Goal: Task Accomplishment & Management: Manage account settings

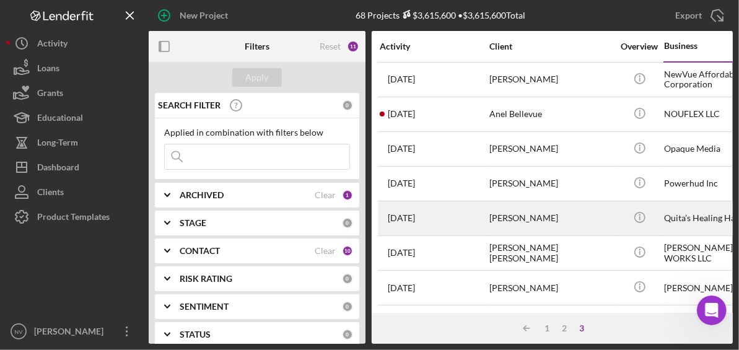
scroll to position [63, 194]
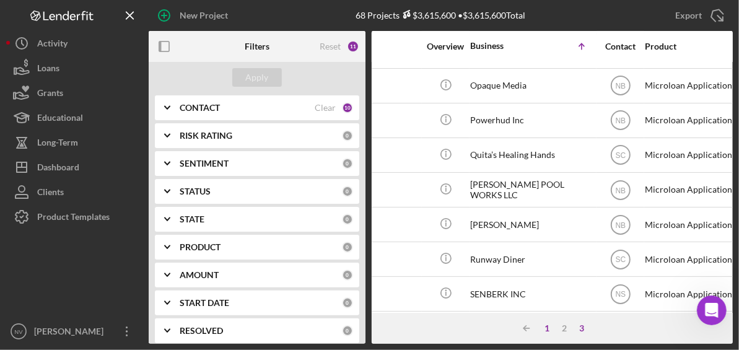
click at [546, 328] on div "1" at bounding box center [547, 328] width 17 height 10
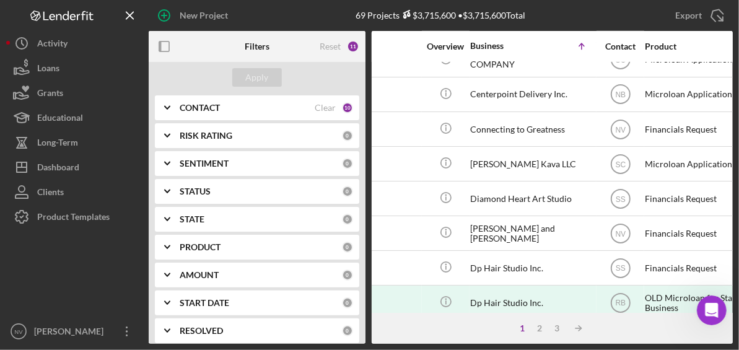
scroll to position [491, 194]
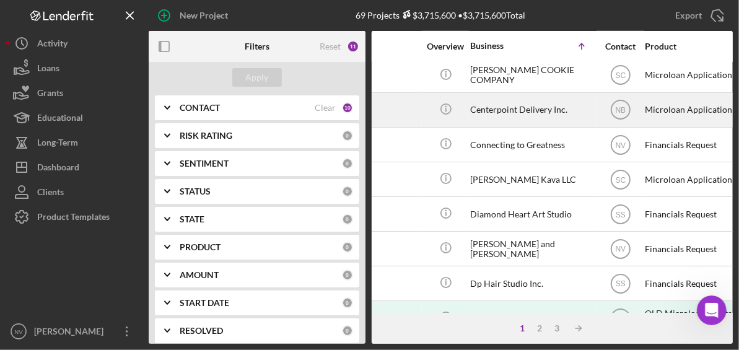
click at [523, 103] on div "Centerpoint Delivery Inc." at bounding box center [532, 110] width 124 height 33
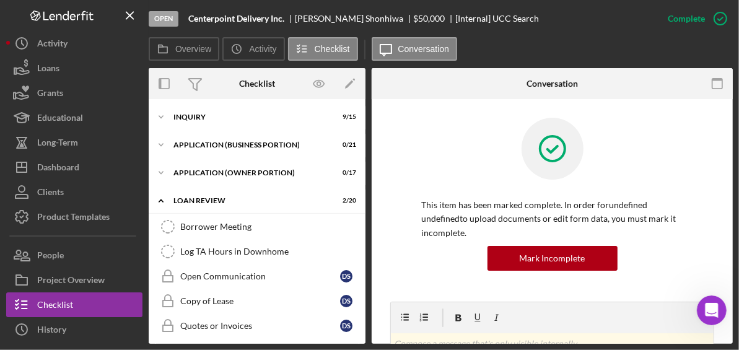
scroll to position [248, 0]
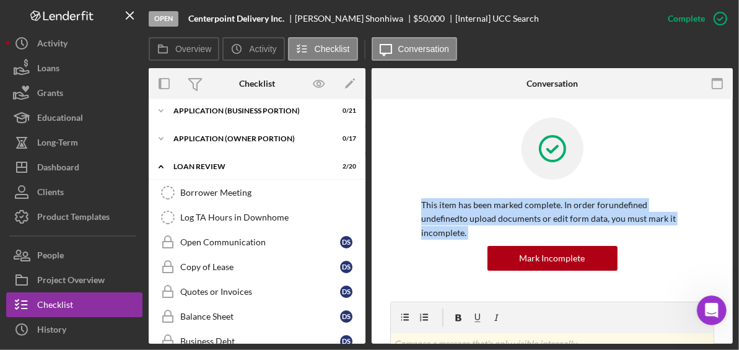
click at [364, 92] on link "Icon/Edit" at bounding box center [350, 83] width 31 height 31
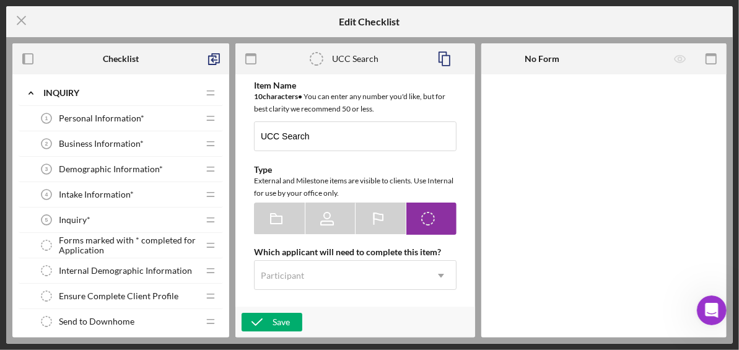
type textarea "<div> <div>Search the MA Corporations UCC database for other liens on assets</d…"
click at [112, 121] on span "Personal Information*" at bounding box center [101, 118] width 85 height 10
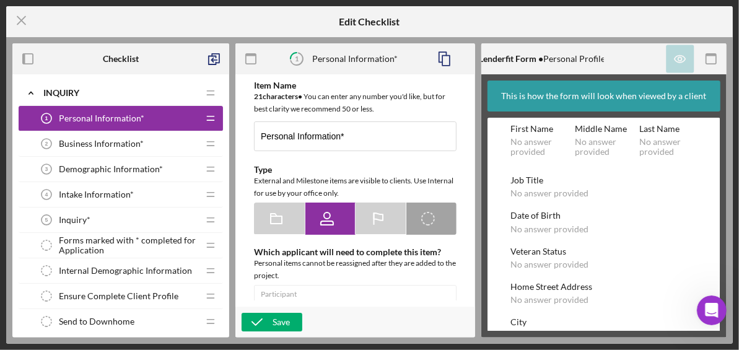
click at [112, 121] on span "Personal Information*" at bounding box center [101, 118] width 85 height 10
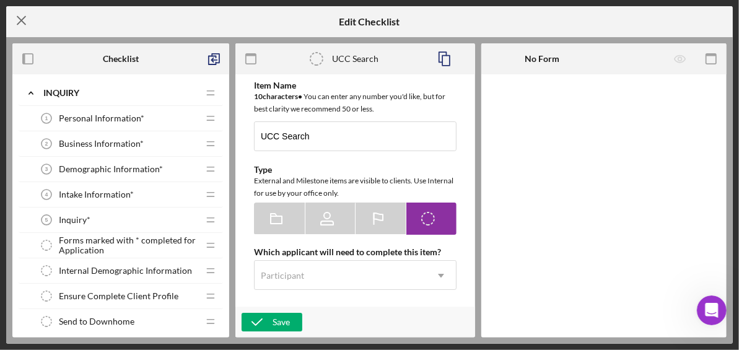
click at [14, 23] on icon "Icon/Menu Close" at bounding box center [21, 20] width 31 height 31
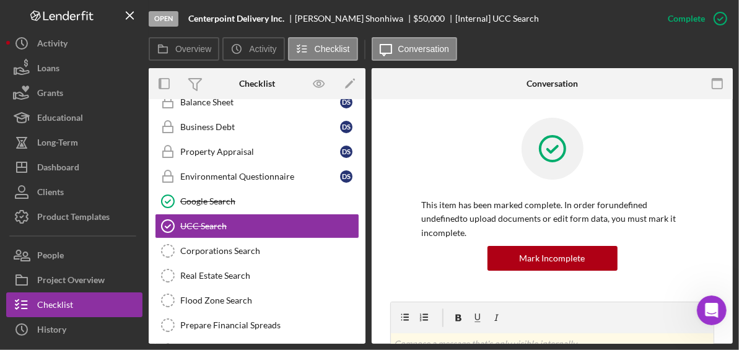
scroll to position [34, 0]
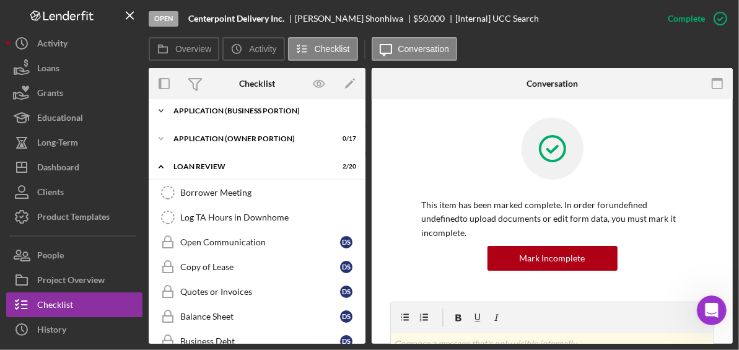
click at [240, 108] on div "APPLICATION (BUSINESS PORTION)" at bounding box center [261, 110] width 177 height 7
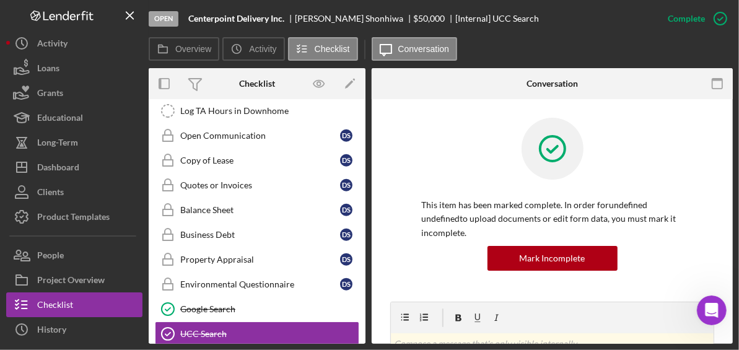
scroll to position [883, 0]
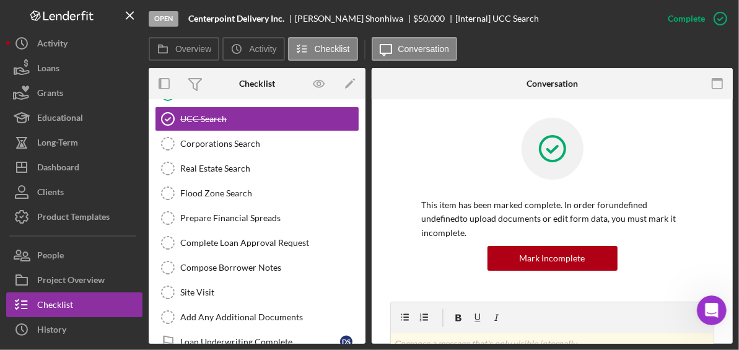
click at [366, 333] on div "Overview Internal Workflow Stage Open Icon/Dropdown Arrow Archive (can unarchiv…" at bounding box center [441, 206] width 584 height 276
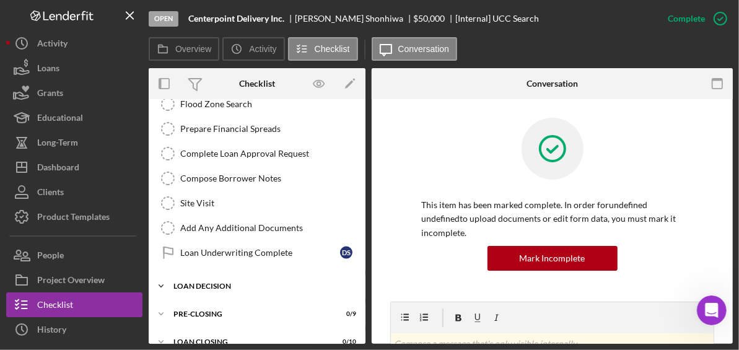
click at [217, 282] on div "LOAN DECISION" at bounding box center [261, 285] width 177 height 7
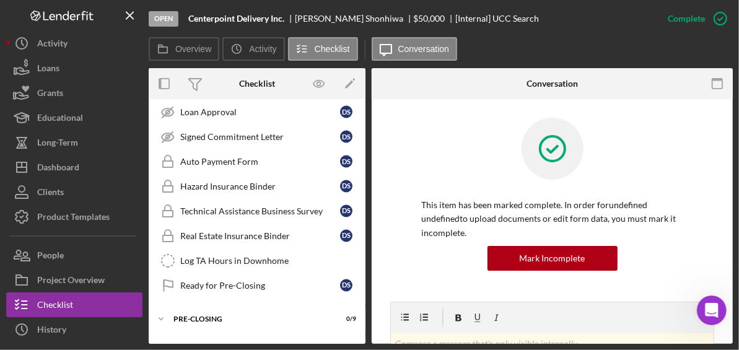
scroll to position [1242, 0]
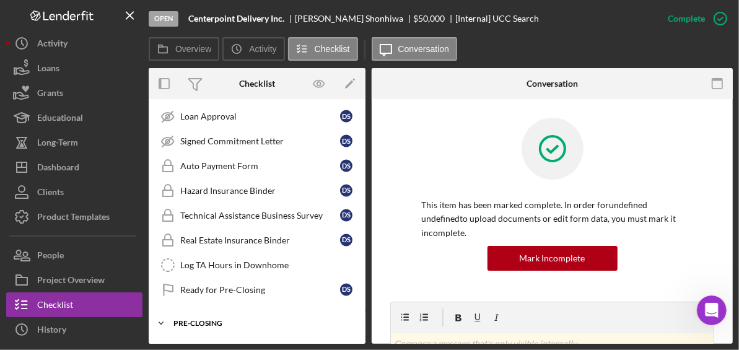
click at [209, 320] on div "PRE-CLOSING" at bounding box center [261, 323] width 177 height 7
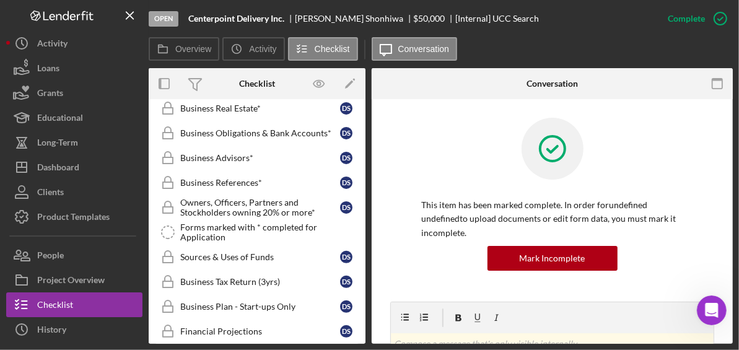
scroll to position [0, 0]
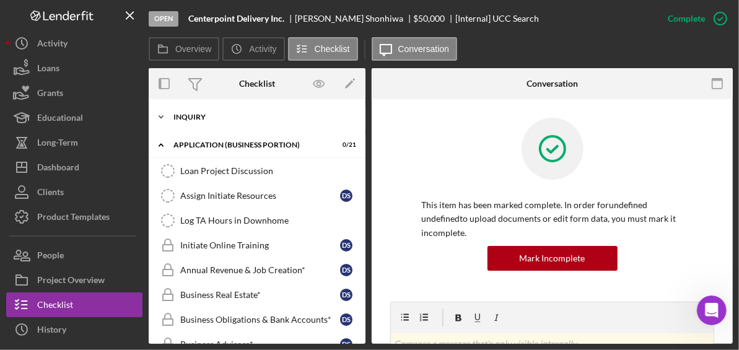
click at [190, 118] on div "INQUIRY" at bounding box center [261, 116] width 177 height 7
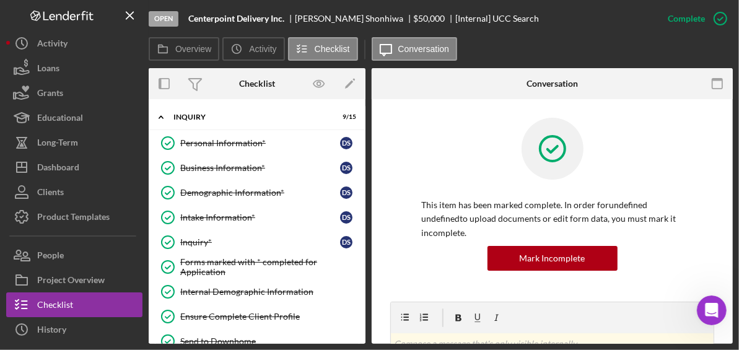
click at [362, 309] on div "Personal Information* Personal Information* D S Business Information* Business …" at bounding box center [257, 320] width 217 height 378
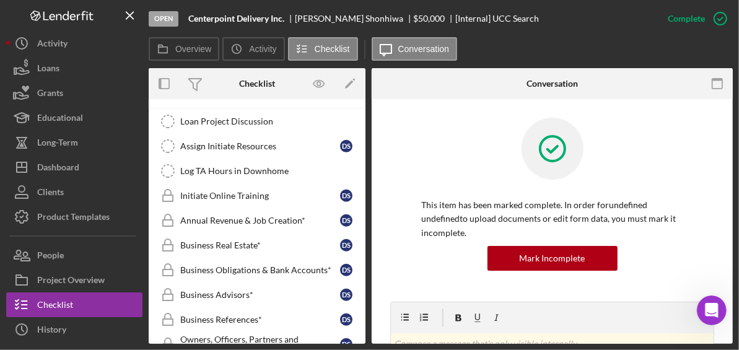
scroll to position [214, 0]
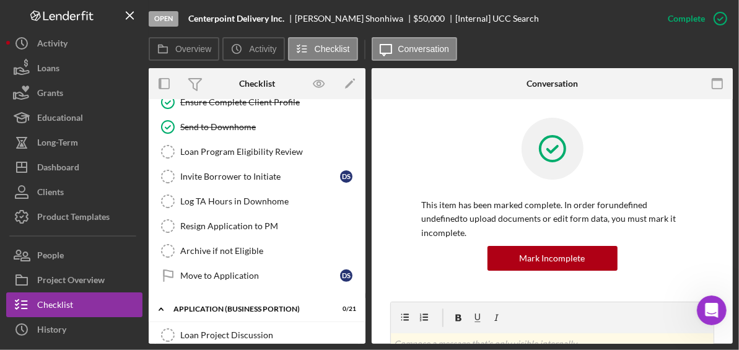
click at [361, 180] on div "Personal Information* Personal Information* D S Business Information* Business …" at bounding box center [257, 105] width 217 height 378
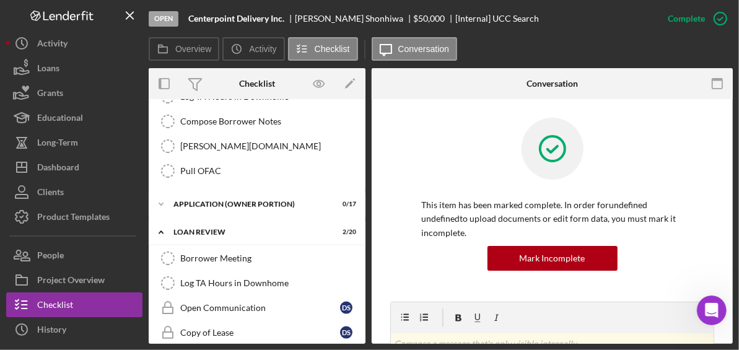
scroll to position [878, 0]
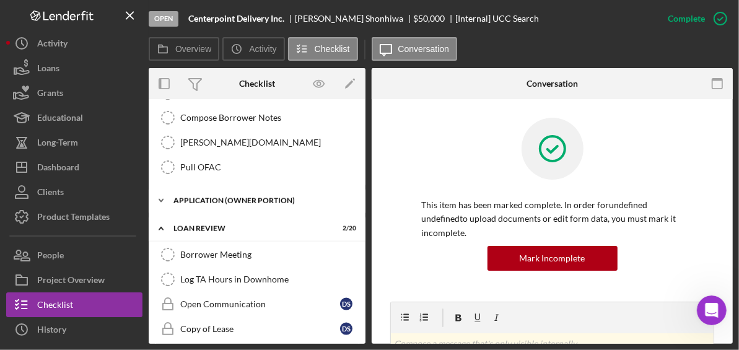
click at [256, 197] on div "APPLICATION (OWNER PORTION)" at bounding box center [261, 200] width 177 height 7
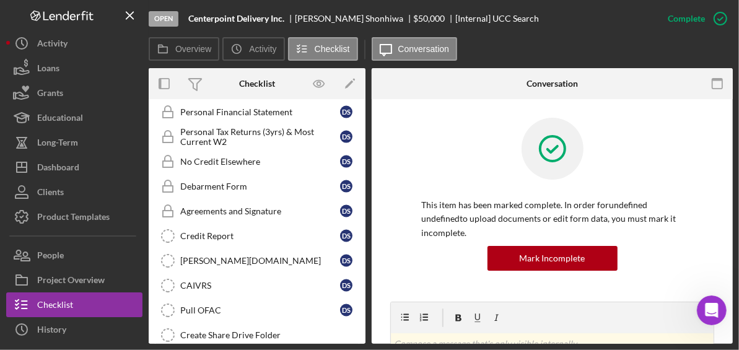
scroll to position [1306, 0]
